Goal: Find specific page/section: Find specific page/section

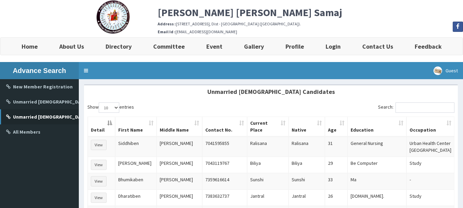
click at [69, 14] on div "[PERSON_NAME] [PERSON_NAME] Samaj Address : [STREET_ADDRESS]. Email Id : [EMAIL…" at bounding box center [231, 18] width 473 height 37
click at [72, 26] on div "[PERSON_NAME] [PERSON_NAME] Samaj Address : [STREET_ADDRESS]. Email Id : [EMAIL…" at bounding box center [231, 18] width 473 height 37
click at [64, 12] on div "[PERSON_NAME] [PERSON_NAME] Samaj Address : [STREET_ADDRESS]. Email Id : [EMAIL…" at bounding box center [231, 18] width 473 height 37
click at [65, 17] on div "[PERSON_NAME] [PERSON_NAME] Samaj Address : [STREET_ADDRESS]. Email Id : [EMAIL…" at bounding box center [231, 18] width 473 height 37
click at [98, 145] on button "View" at bounding box center [99, 145] width 16 height 10
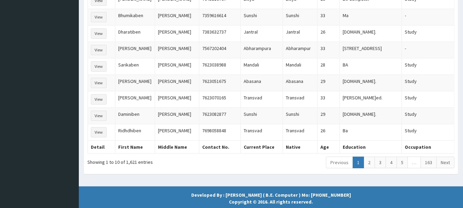
scroll to position [171, 0]
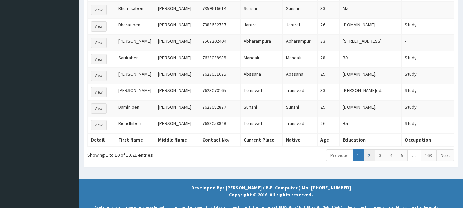
click at [370, 149] on link "2" at bounding box center [369, 155] width 11 height 12
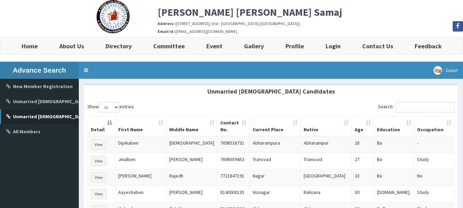
scroll to position [0, 0]
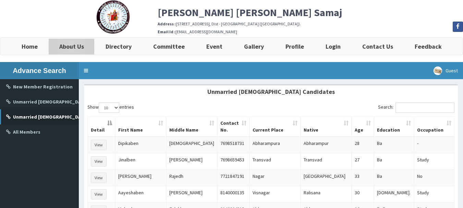
click at [75, 48] on b "About Us" at bounding box center [71, 47] width 25 height 8
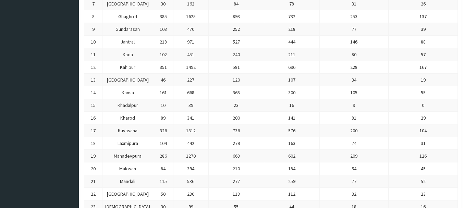
scroll to position [258, 0]
